Goal: Register for event/course

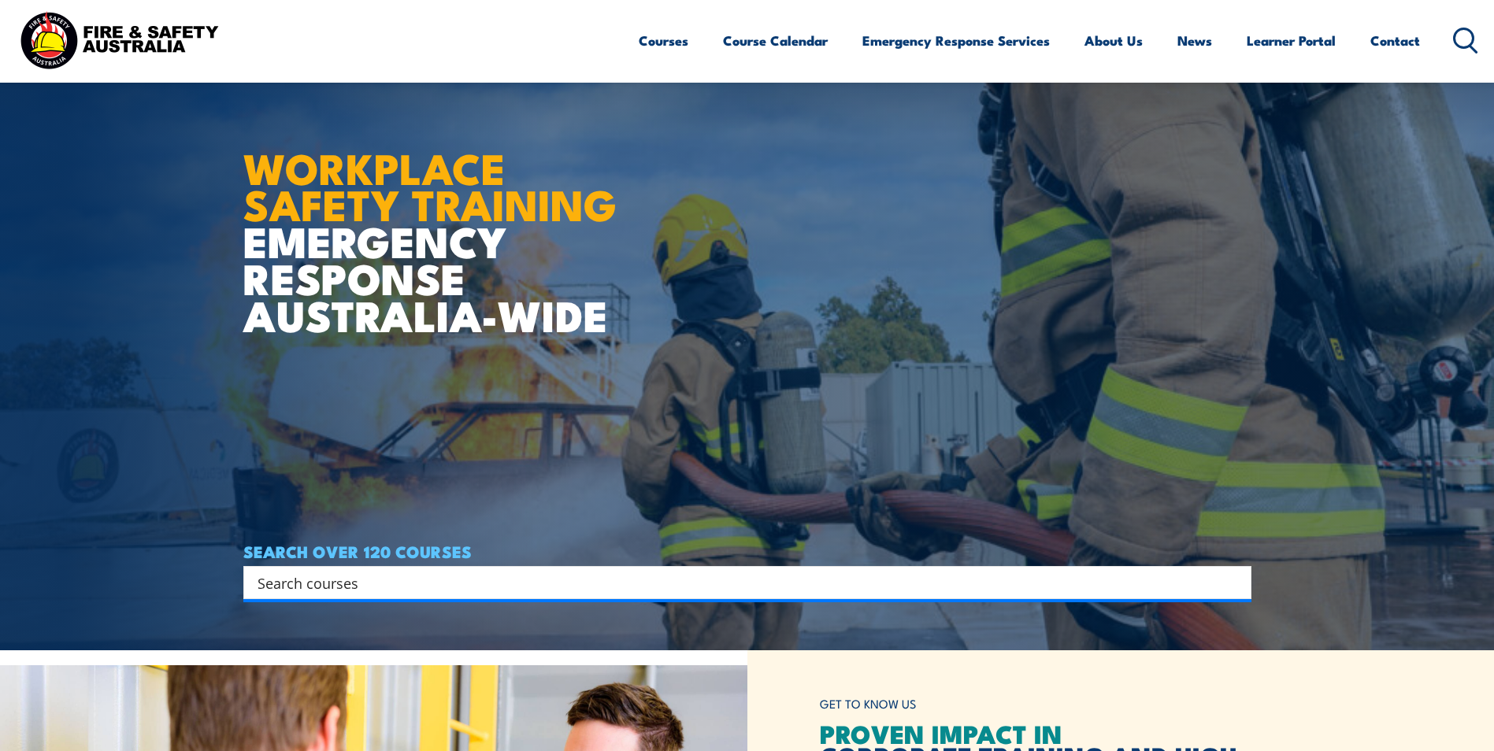
scroll to position [79, 0]
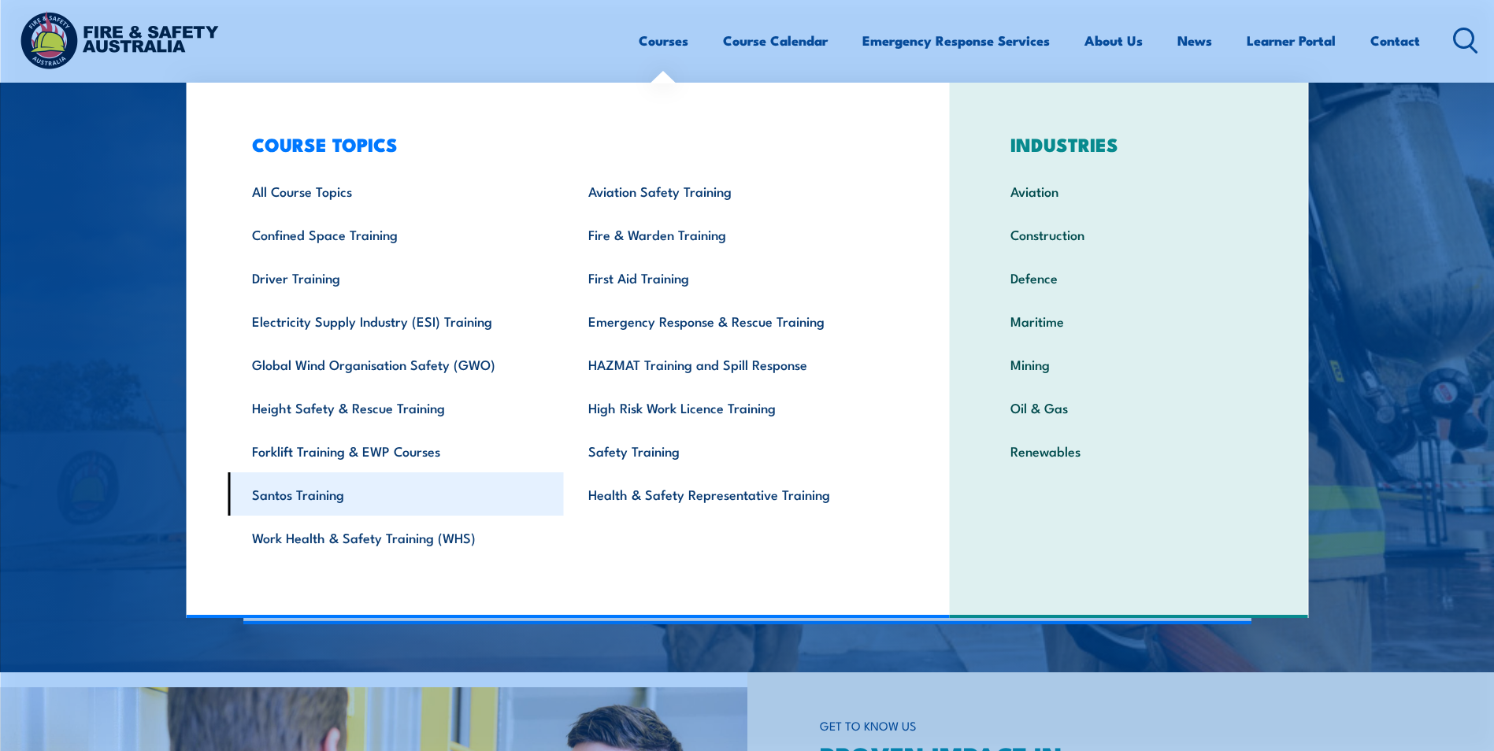
click at [311, 483] on link "Santos Training" at bounding box center [396, 494] width 336 height 43
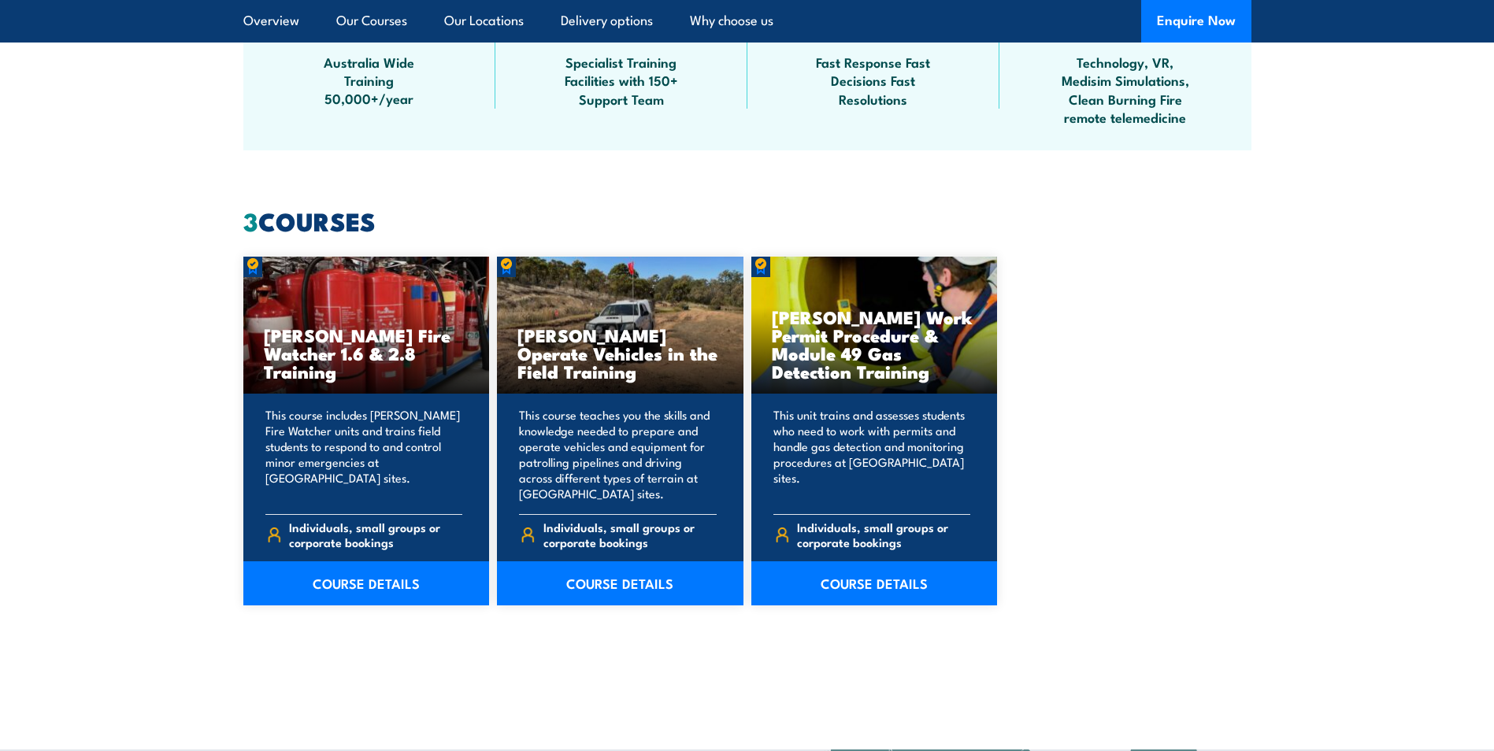
scroll to position [1181, 0]
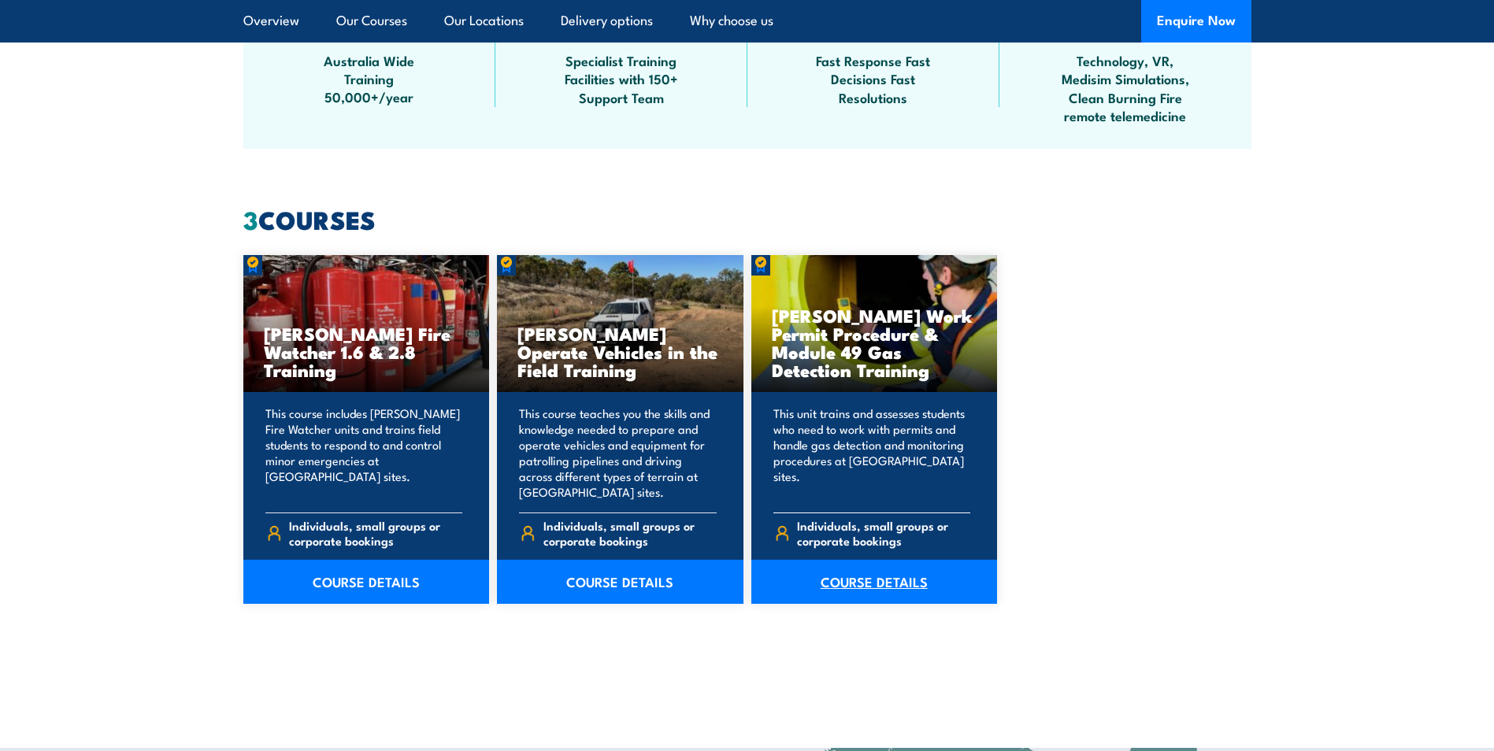
click at [899, 577] on link "COURSE DETAILS" at bounding box center [874, 582] width 247 height 44
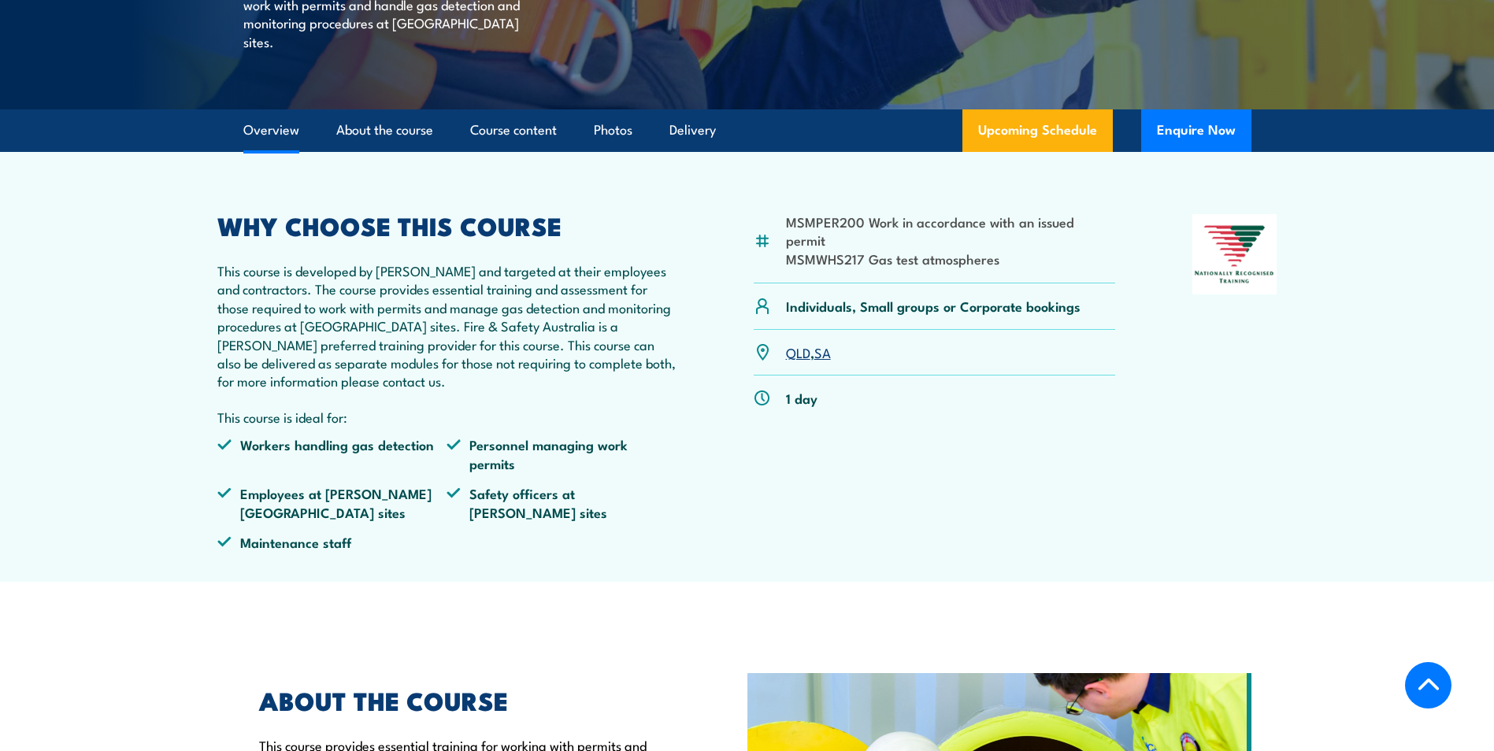
scroll to position [394, 0]
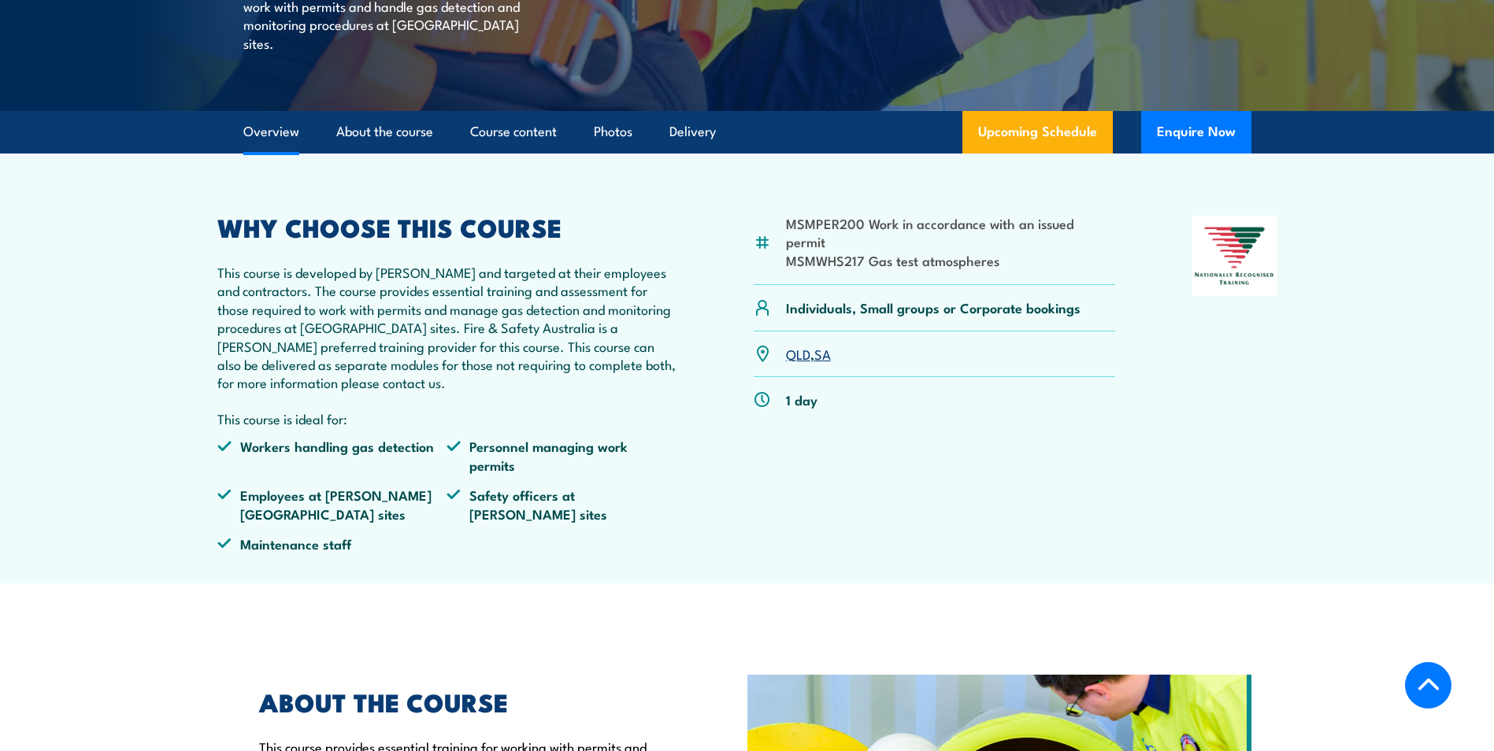
click at [810, 355] on link "QLD" at bounding box center [798, 353] width 24 height 19
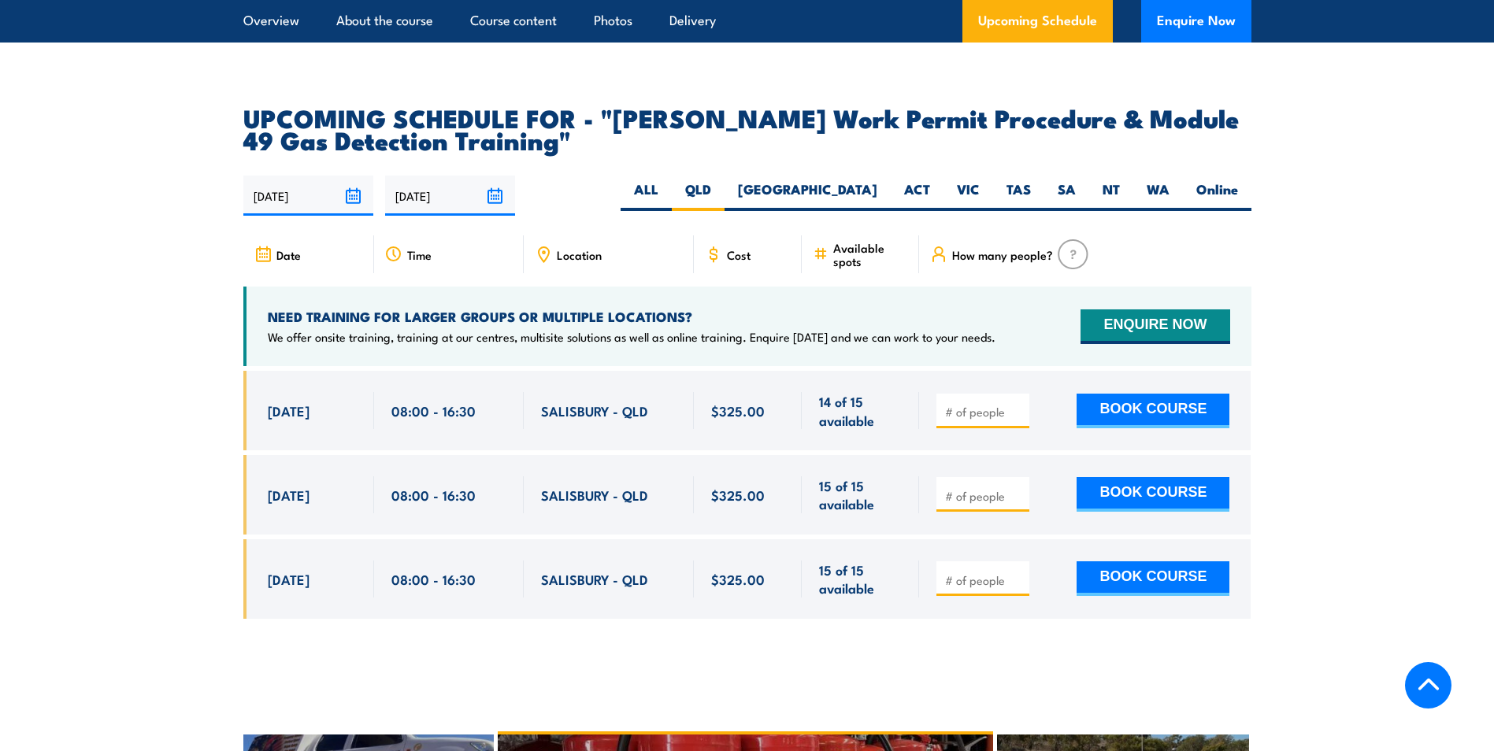
scroll to position [2522, 0]
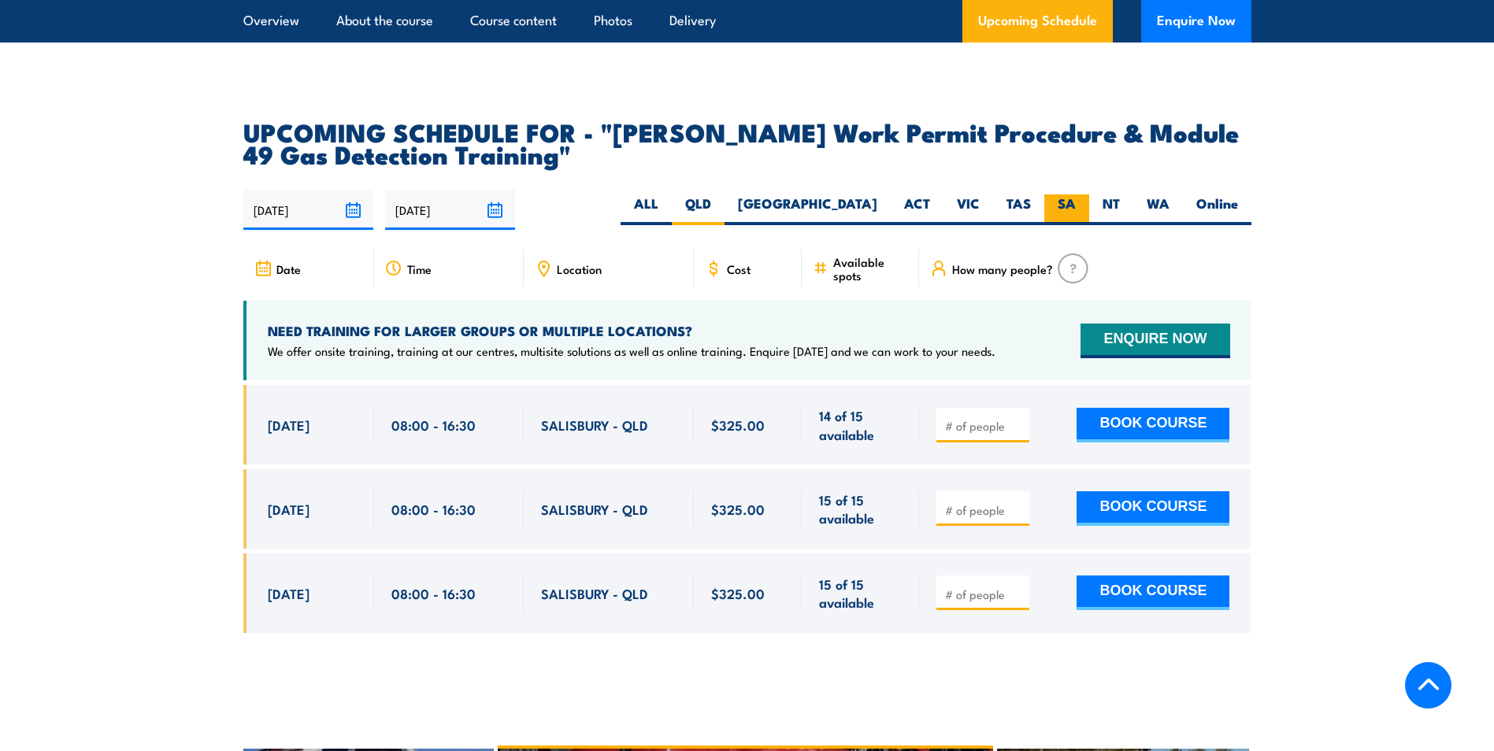
click at [1074, 195] on label "SA" at bounding box center [1066, 210] width 45 height 31
click at [1076, 195] on input "SA" at bounding box center [1081, 200] width 10 height 10
radio input "true"
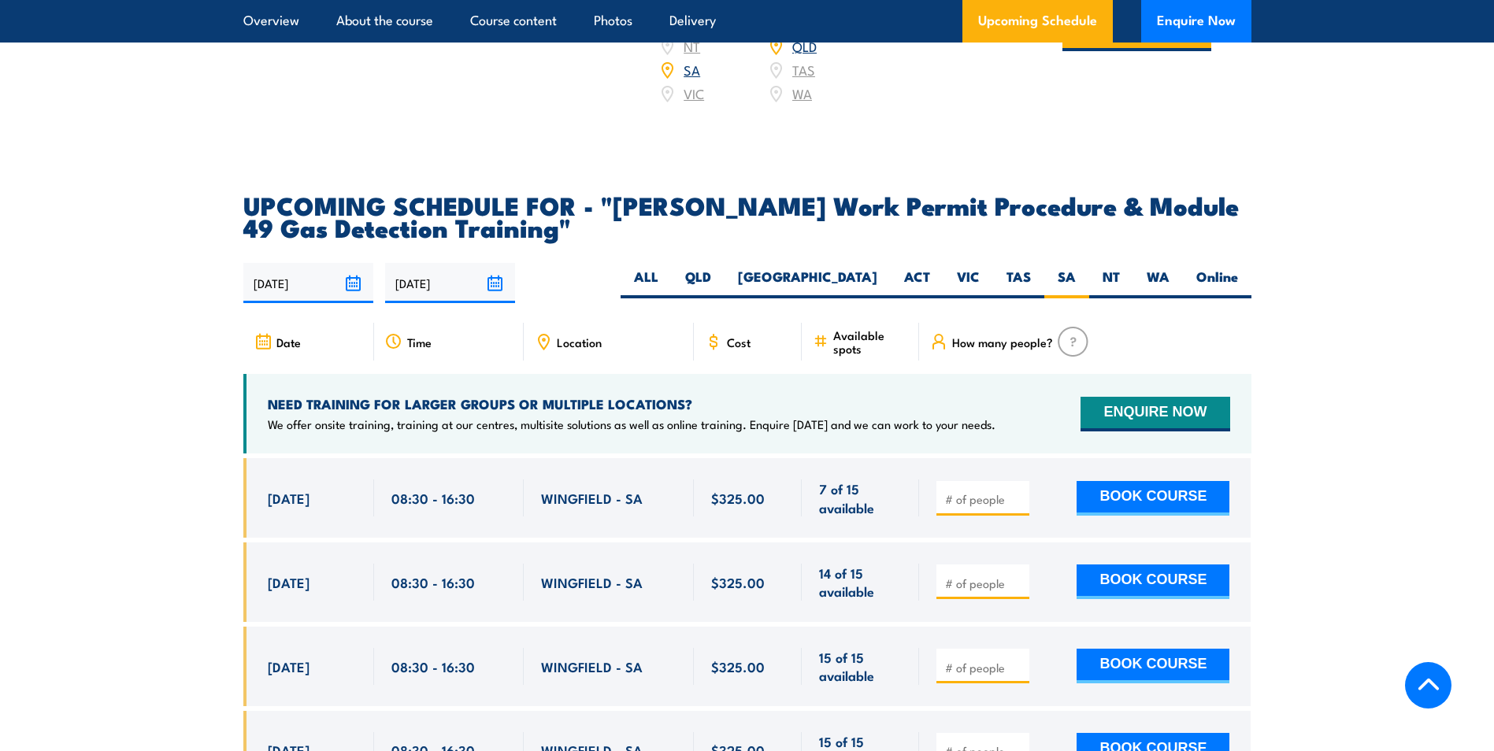
scroll to position [2443, 0]
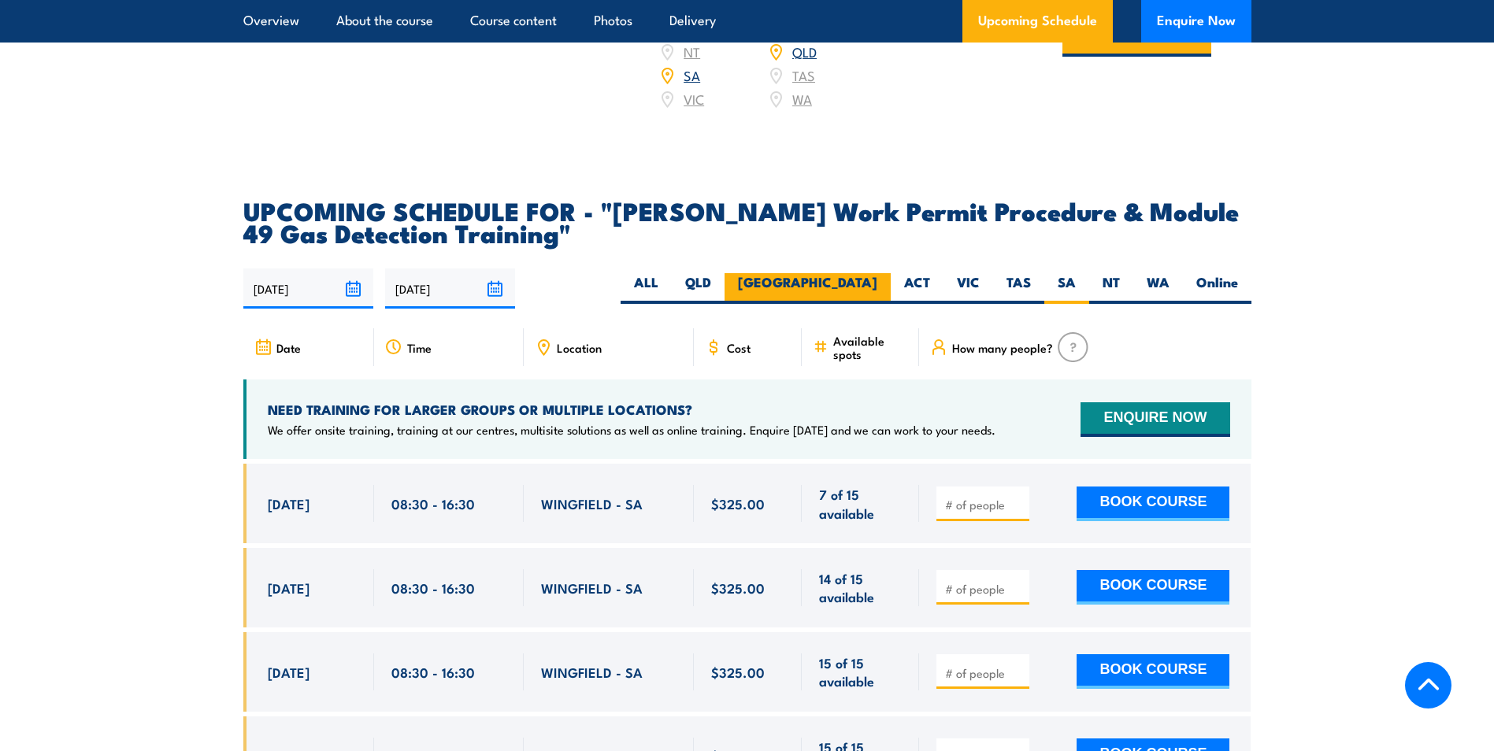
click at [865, 273] on label "[GEOGRAPHIC_DATA]" at bounding box center [808, 288] width 166 height 31
click at [877, 273] on input "[GEOGRAPHIC_DATA]" at bounding box center [882, 278] width 10 height 10
radio input "true"
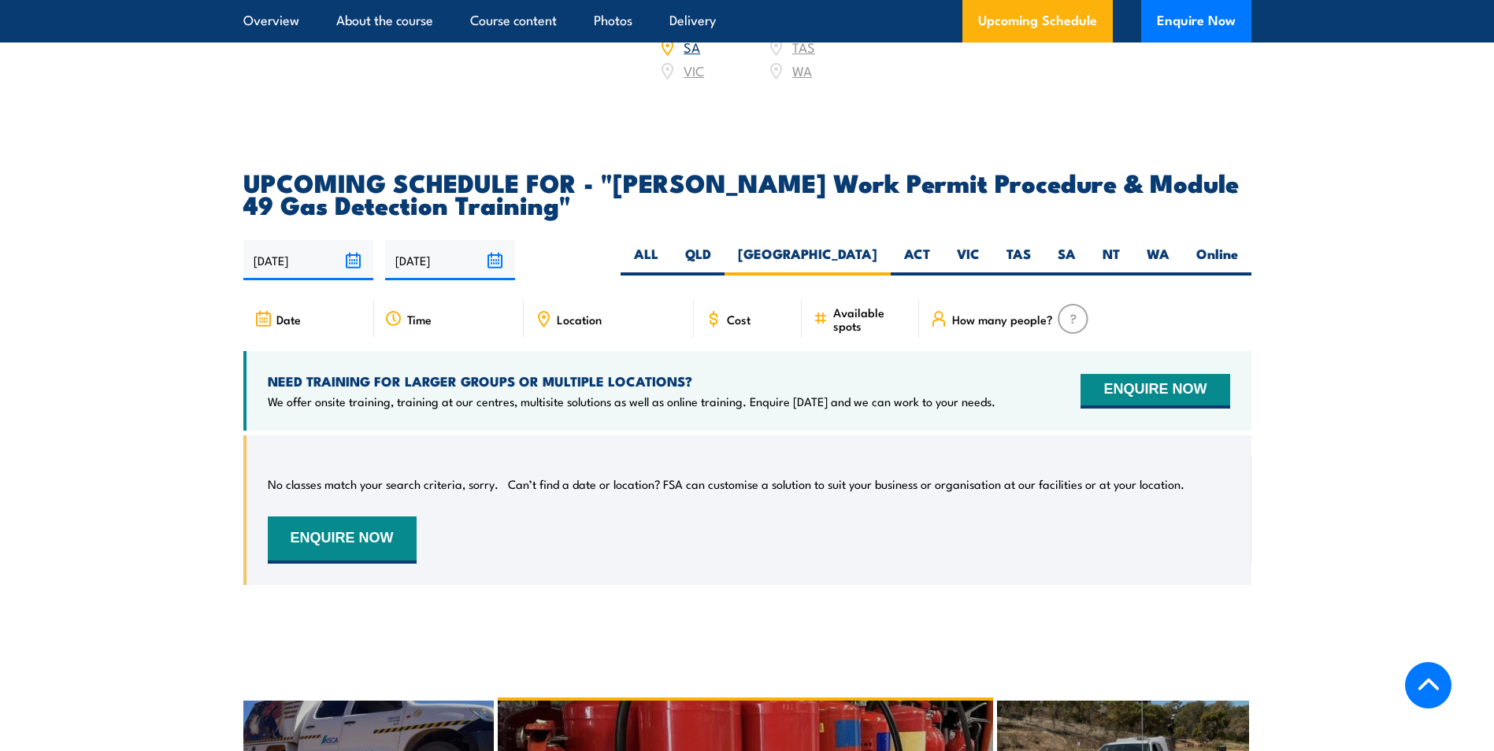
scroll to position [2443, 0]
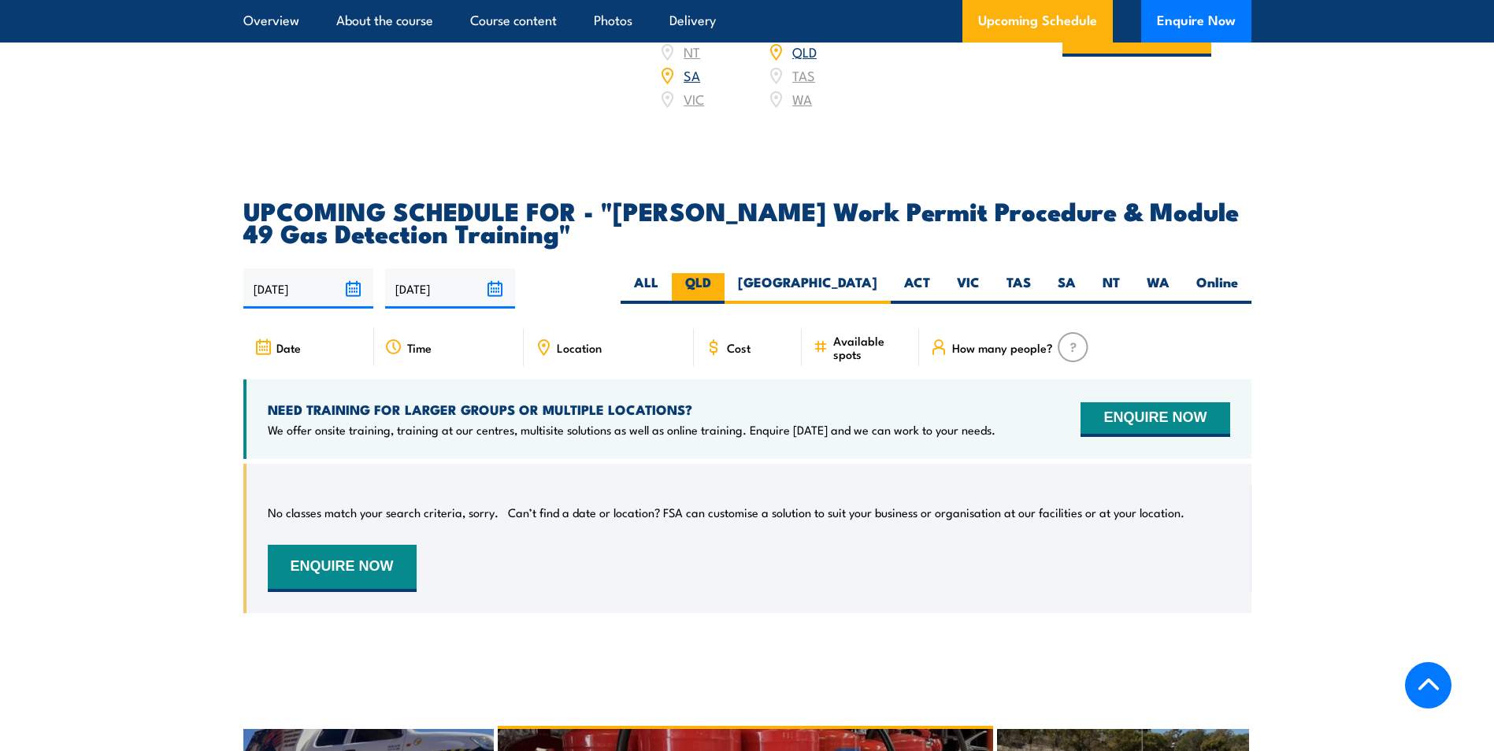
click at [725, 273] on label "QLD" at bounding box center [698, 288] width 53 height 31
click at [721, 273] on input "QLD" at bounding box center [716, 278] width 10 height 10
radio input "true"
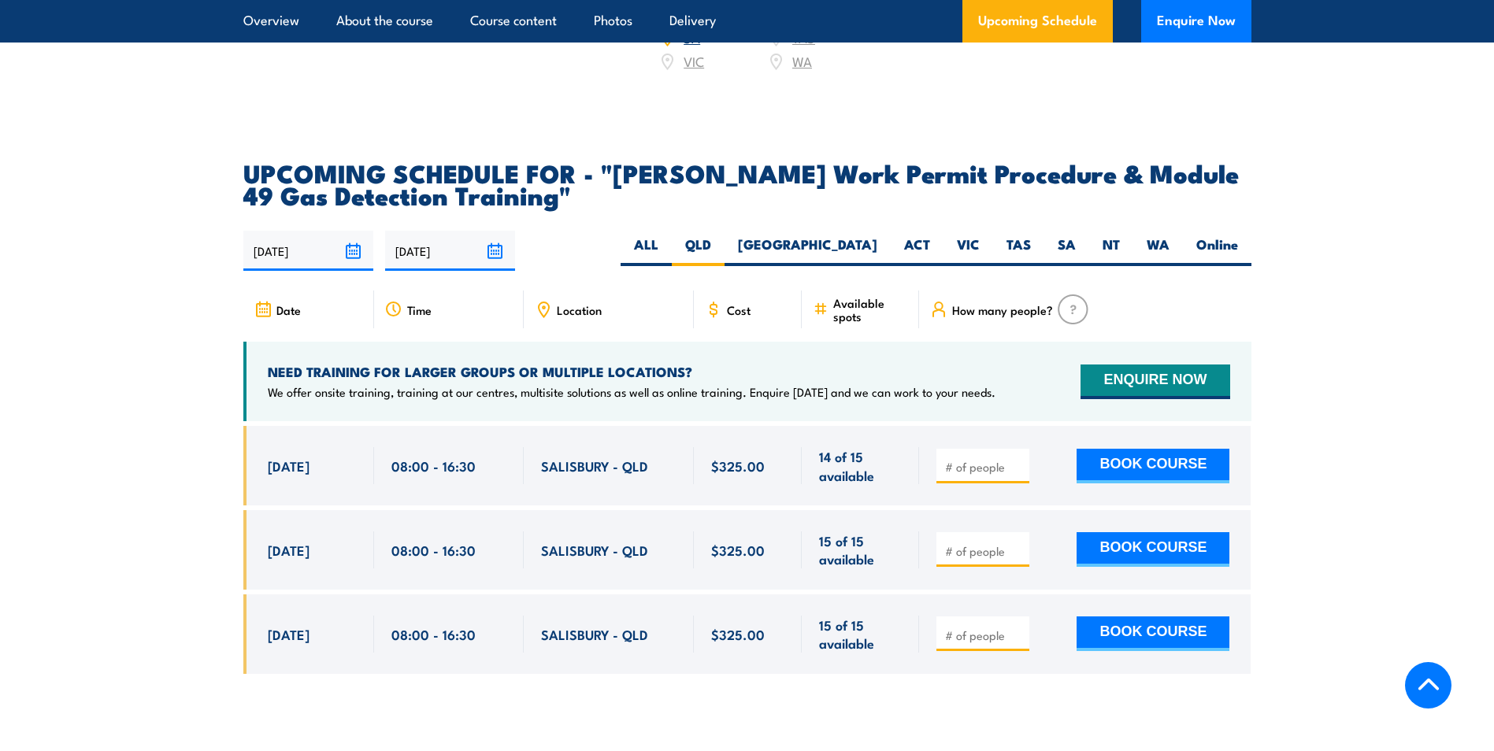
scroll to position [2443, 0]
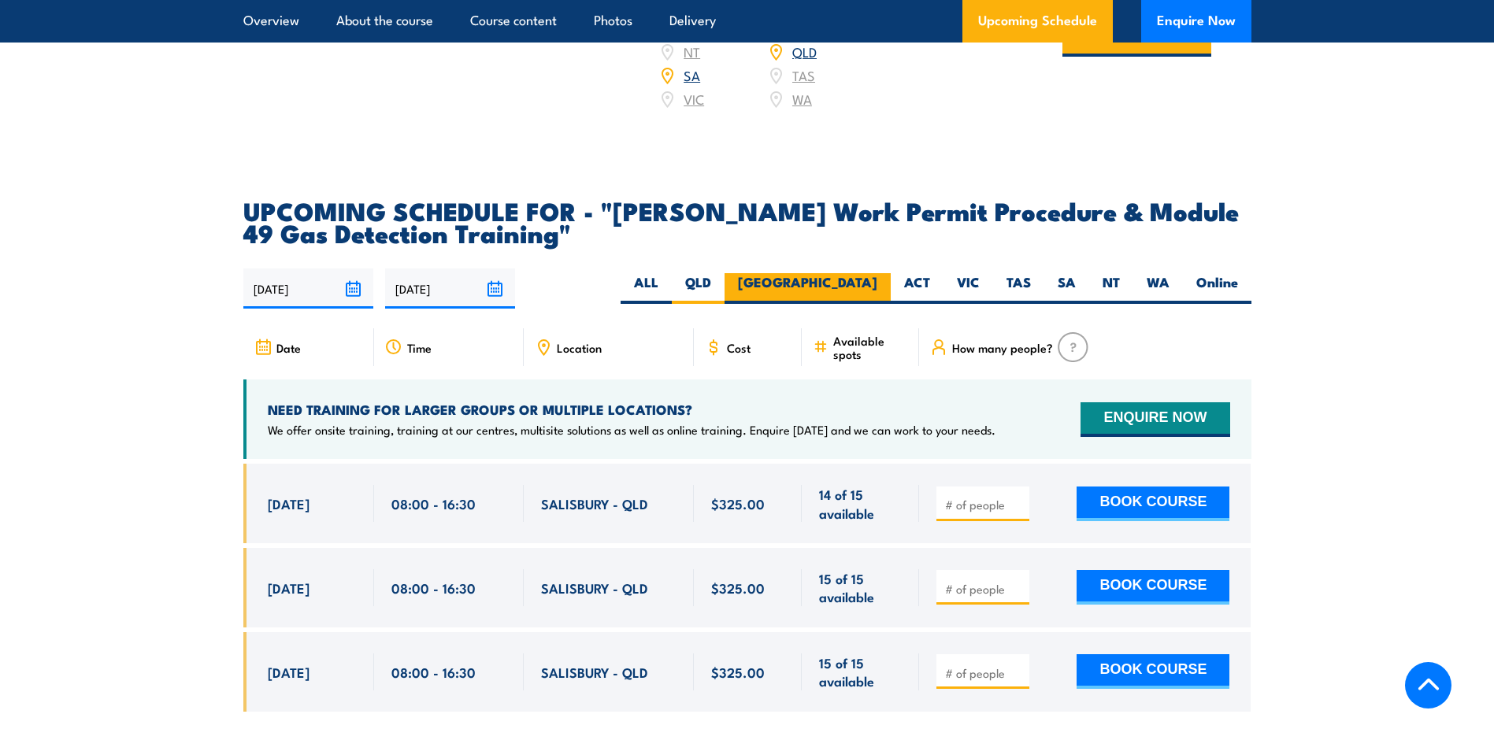
click at [871, 273] on label "[GEOGRAPHIC_DATA]" at bounding box center [808, 288] width 166 height 31
click at [877, 273] on input "[GEOGRAPHIC_DATA]" at bounding box center [882, 278] width 10 height 10
radio input "true"
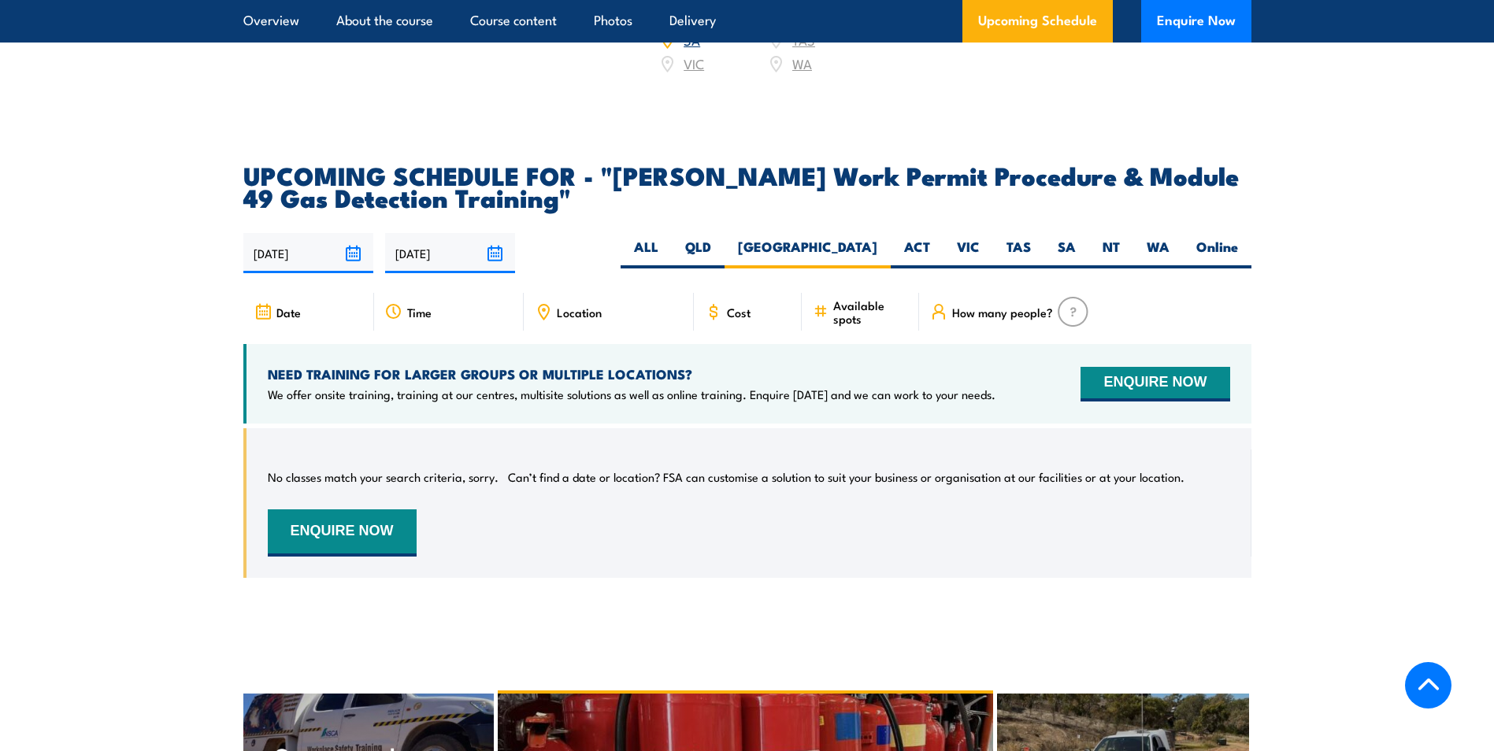
scroll to position [2601, 0]
